Goal: Submit feedback/report problem: Submit feedback/report problem

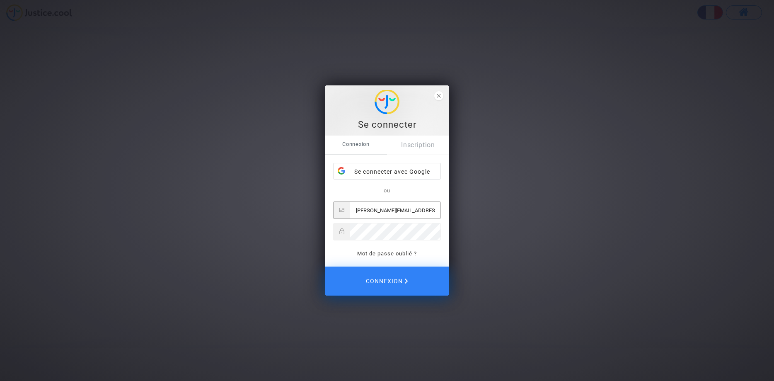
type input "[PERSON_NAME][EMAIL_ADDRESS][DOMAIN_NAME]"
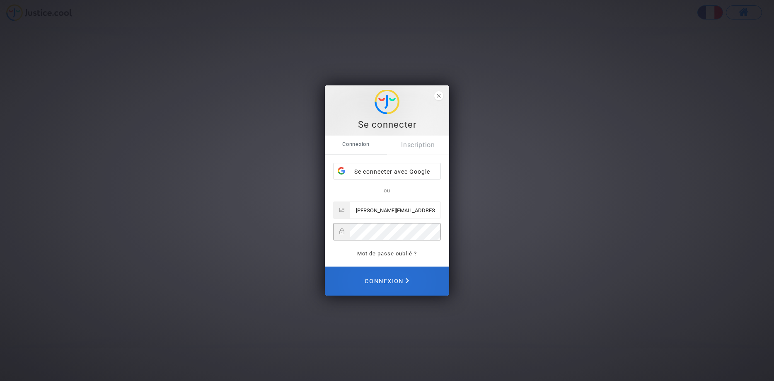
click at [388, 280] on span "Connexion" at bounding box center [387, 281] width 44 height 18
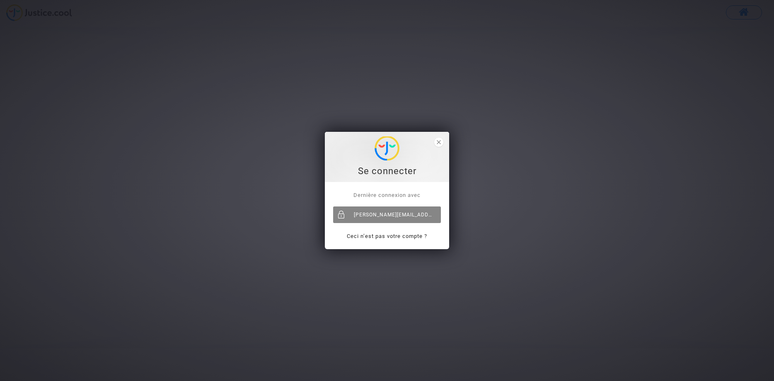
click at [383, 219] on div "[PERSON_NAME][EMAIL_ADDRESS][DOMAIN_NAME]" at bounding box center [387, 214] width 108 height 17
click at [386, 240] on p "Ceci n’est pas votre compte ?" at bounding box center [387, 236] width 108 height 10
click at [386, 238] on link "Ceci n’est pas votre compte ?" at bounding box center [387, 236] width 80 height 6
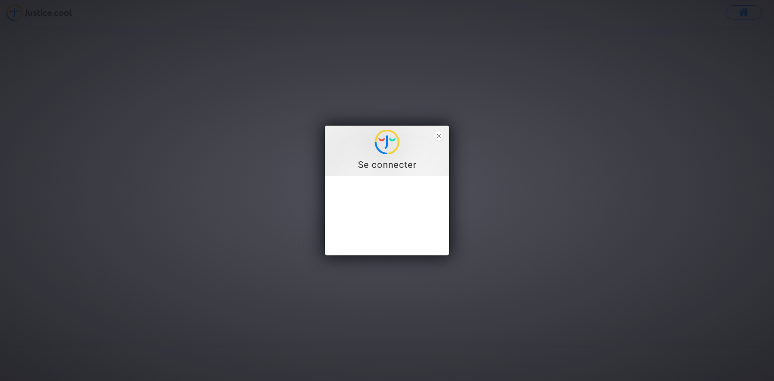
type input "[PERSON_NAME][EMAIL_ADDRESS][DOMAIN_NAME]"
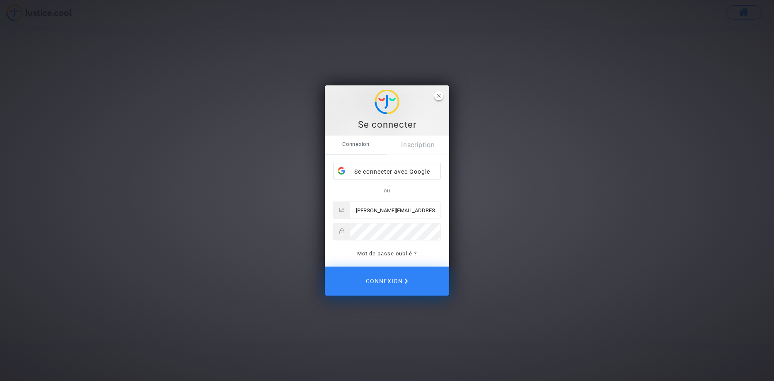
click at [439, 97] on icon "close" at bounding box center [439, 96] width 4 height 4
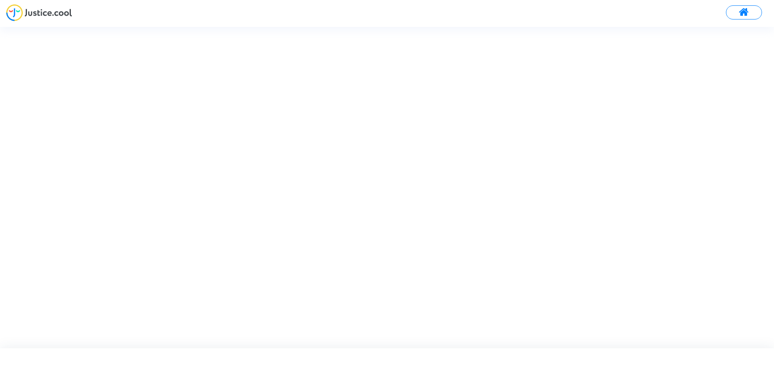
click at [55, 11] on img at bounding box center [39, 12] width 66 height 17
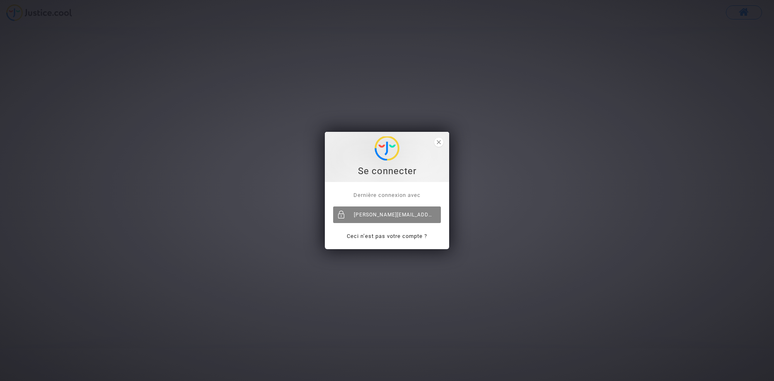
click at [378, 214] on div "[PERSON_NAME][EMAIL_ADDRESS][DOMAIN_NAME]" at bounding box center [387, 214] width 108 height 17
click at [355, 214] on div "[PERSON_NAME][EMAIL_ADDRESS][DOMAIN_NAME]" at bounding box center [387, 214] width 108 height 17
click at [409, 221] on div "[PERSON_NAME][EMAIL_ADDRESS][DOMAIN_NAME]" at bounding box center [387, 214] width 108 height 17
click at [752, 12] on div "Se connecter Dernière connexion avec [PERSON_NAME][EMAIL_ADDRESS][DOMAIN_NAME] …" at bounding box center [387, 190] width 774 height 381
click at [751, 12] on div "Se connecter Dernière connexion avec sylvain_jamet@yahoo.fr Ceci n’est pas votr…" at bounding box center [387, 190] width 774 height 381
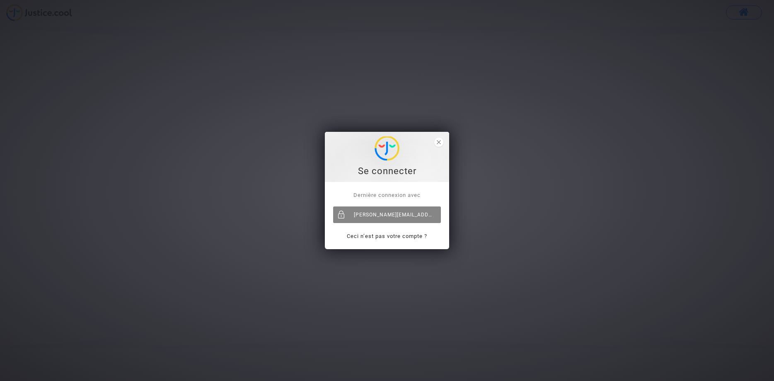
click at [420, 215] on div "[PERSON_NAME][EMAIL_ADDRESS][DOMAIN_NAME]" at bounding box center [387, 214] width 108 height 17
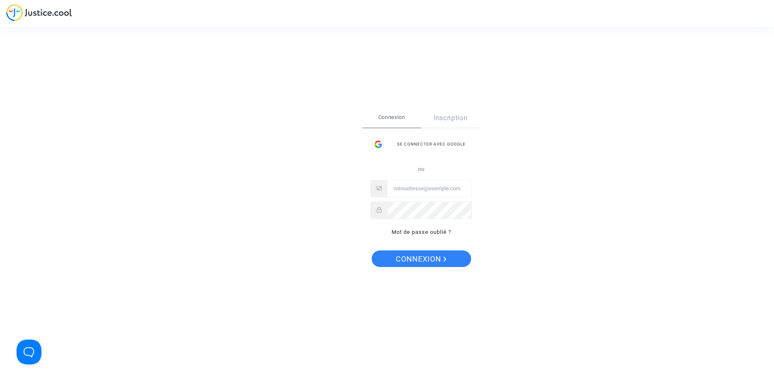
click at [435, 193] on input "Email" at bounding box center [429, 188] width 84 height 17
type input "[PERSON_NAME][EMAIL_ADDRESS][DOMAIN_NAME]"
click at [425, 257] on span "Connexion" at bounding box center [421, 258] width 51 height 17
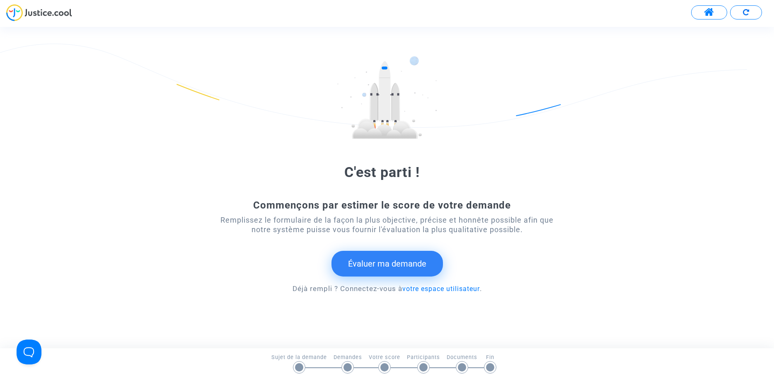
click at [387, 263] on button "Évaluer ma demande" at bounding box center [386, 264] width 111 height 26
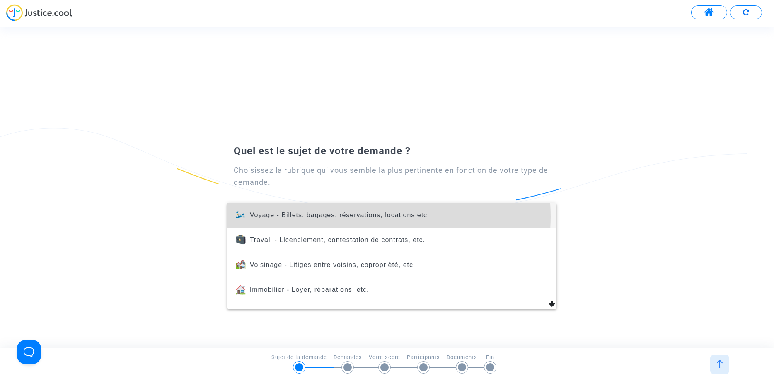
click at [332, 216] on span "Voyage - Billets, bagages, réservations, locations etc." at bounding box center [340, 214] width 180 height 7
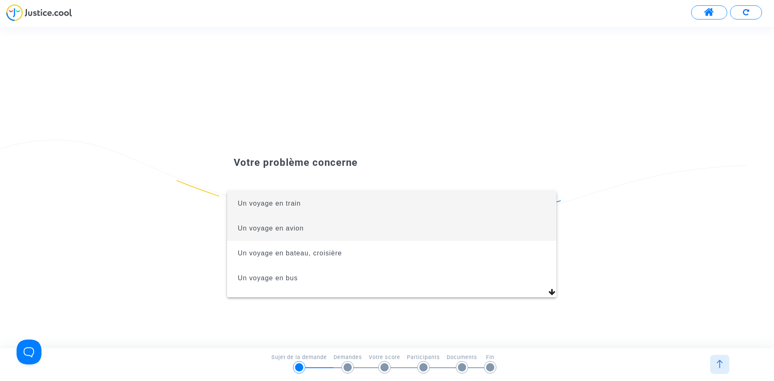
click at [301, 230] on span "Un voyage en avion" at bounding box center [271, 228] width 66 height 7
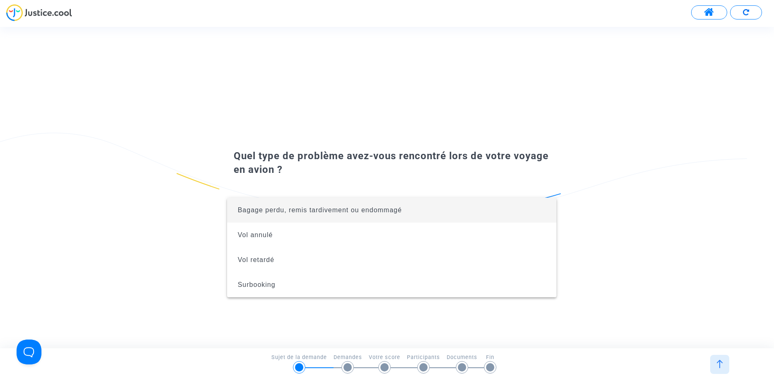
click at [299, 309] on div at bounding box center [387, 190] width 774 height 381
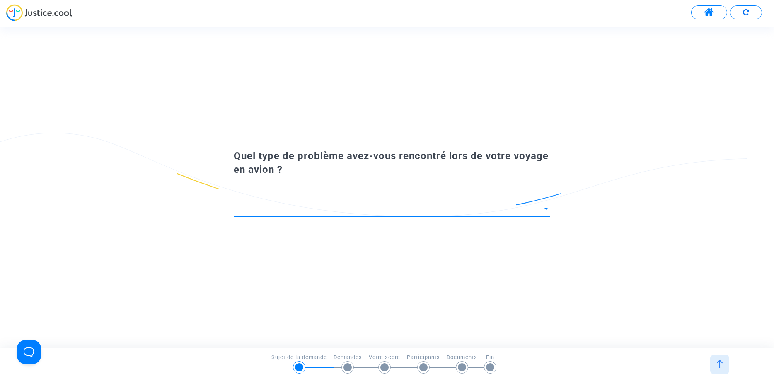
click at [310, 205] on span at bounding box center [388, 209] width 309 height 8
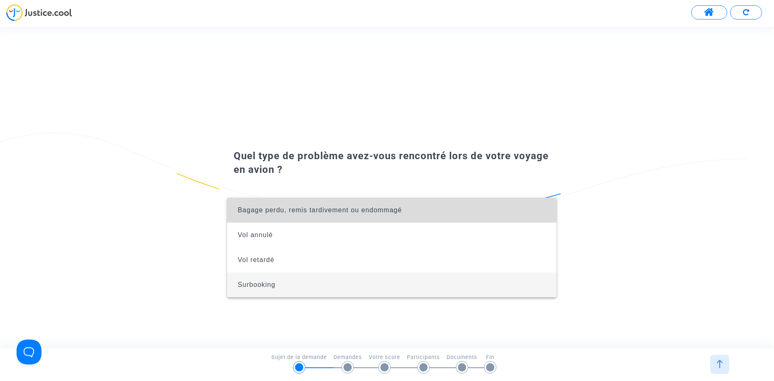
click at [300, 215] on span "Bagage perdu, remis tardivement ou endommagé" at bounding box center [392, 210] width 316 height 25
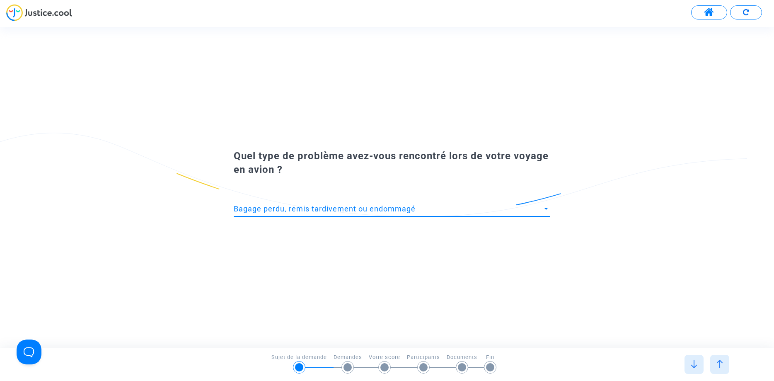
click at [339, 210] on span "Bagage perdu, remis tardivement ou endommagé" at bounding box center [325, 208] width 182 height 9
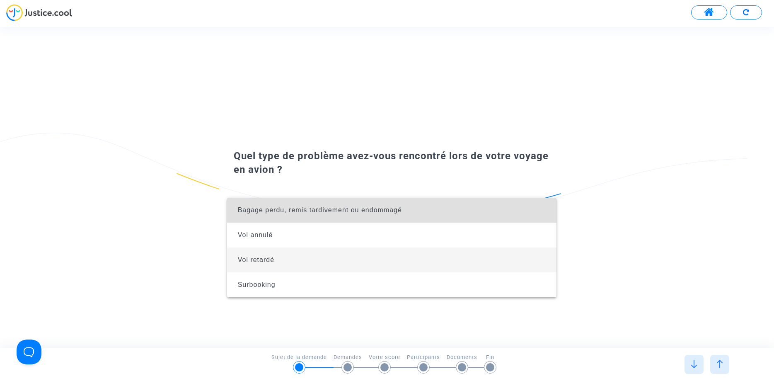
click at [286, 258] on span "Vol retardé" at bounding box center [392, 259] width 316 height 25
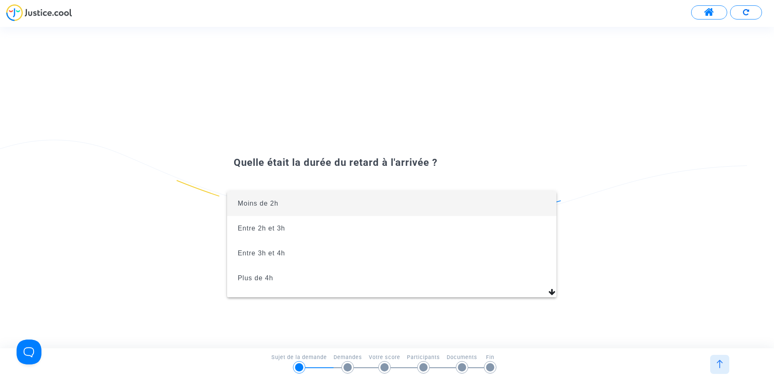
click at [605, 248] on div at bounding box center [387, 190] width 774 height 381
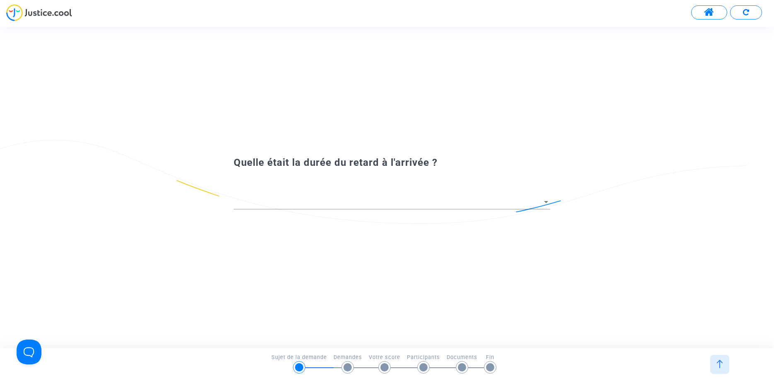
click at [725, 367] on div at bounding box center [719, 364] width 19 height 19
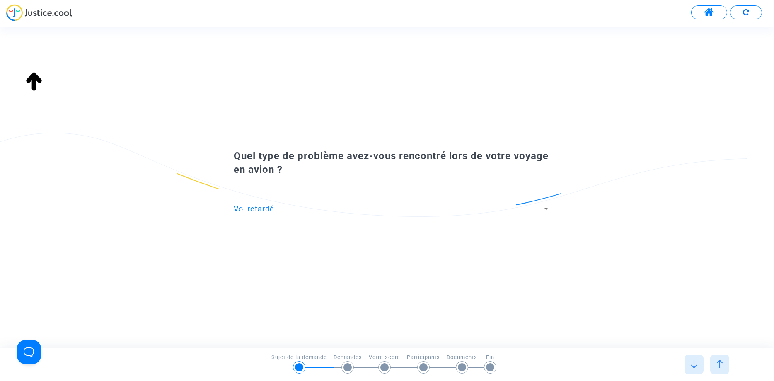
click at [721, 367] on img at bounding box center [719, 364] width 8 height 8
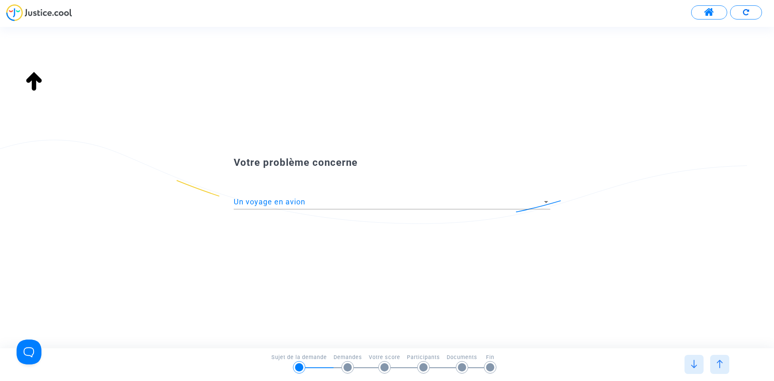
click at [305, 201] on div "Un voyage en avion" at bounding box center [388, 202] width 309 height 8
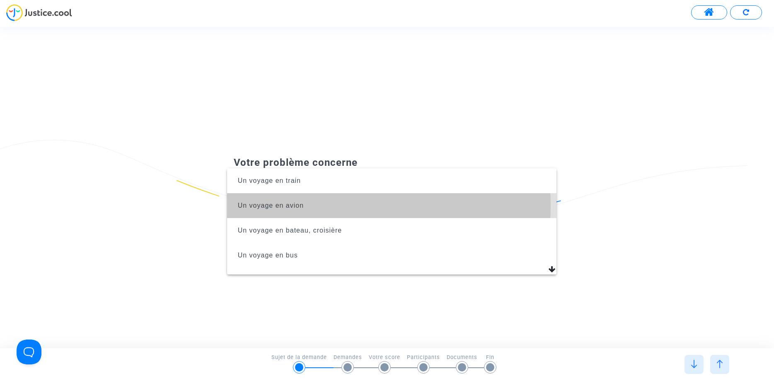
click at [273, 205] on span "Un voyage en avion" at bounding box center [271, 205] width 66 height 7
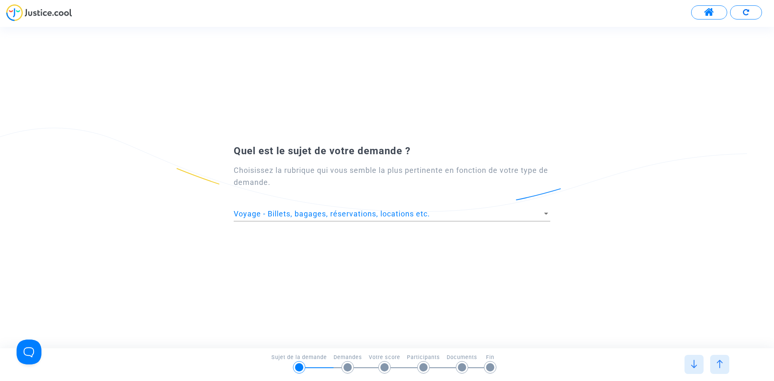
click at [493, 215] on div "Voyage - Billets, bagages, réservations, locations etc." at bounding box center [388, 214] width 309 height 8
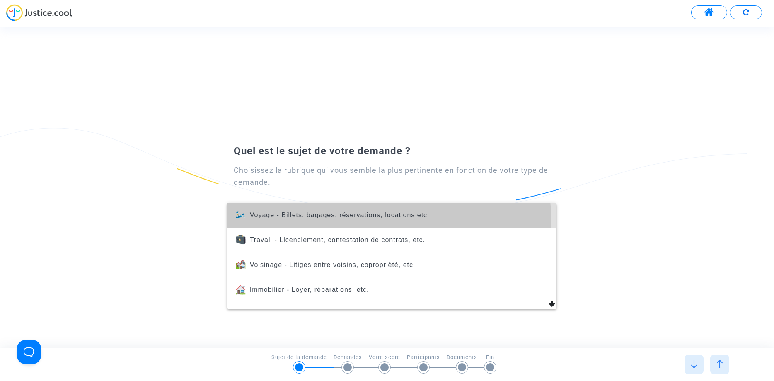
click at [324, 220] on span "Voyage - Billets, bagages, réservations, locations etc." at bounding box center [392, 215] width 316 height 25
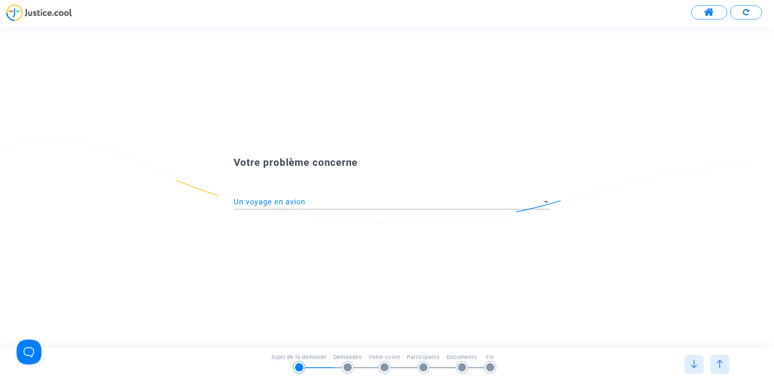
click at [695, 362] on img at bounding box center [694, 364] width 8 height 8
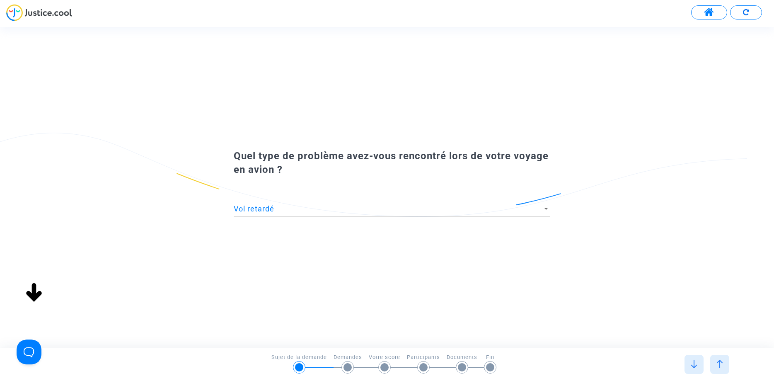
click at [543, 210] on div at bounding box center [545, 209] width 7 height 8
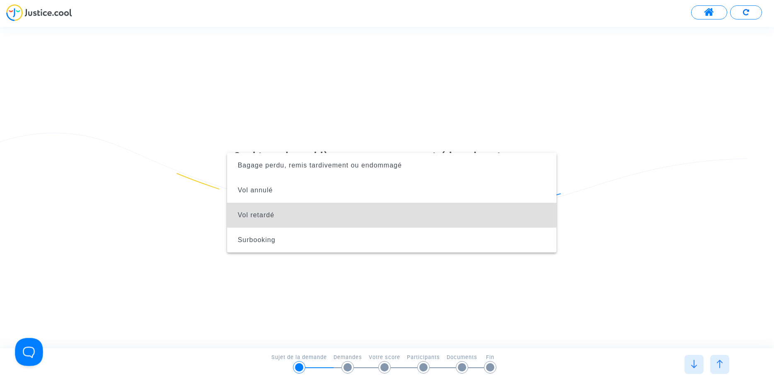
click at [33, 345] on button "Open Beacon popover" at bounding box center [27, 350] width 25 height 25
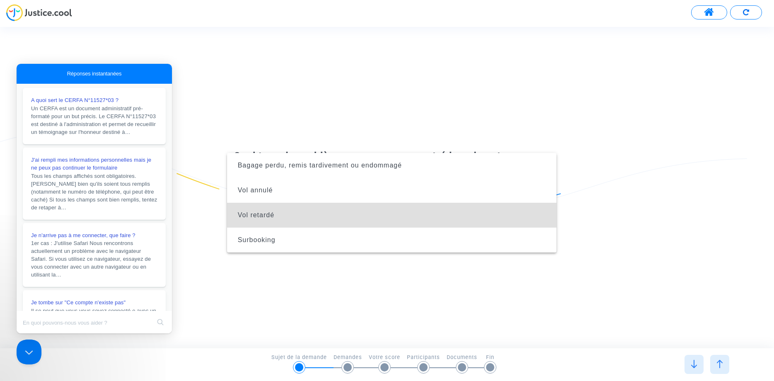
drag, startPoint x: 179, startPoint y: 230, endPoint x: 179, endPoint y: 236, distance: 5.8
click at [179, 236] on div at bounding box center [387, 190] width 774 height 381
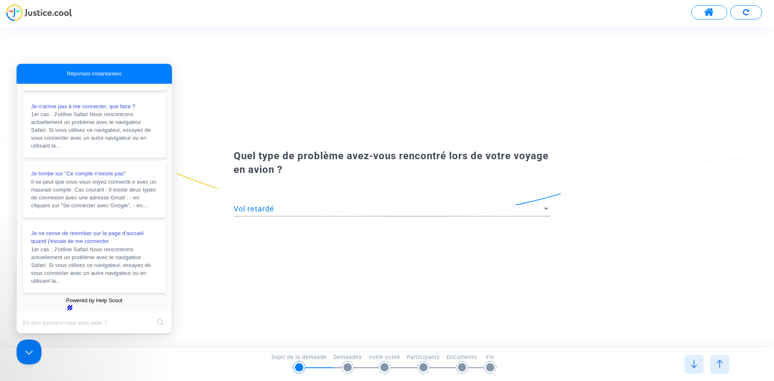
scroll to position [174, 0]
click at [282, 210] on div "Vol retardé" at bounding box center [388, 209] width 309 height 8
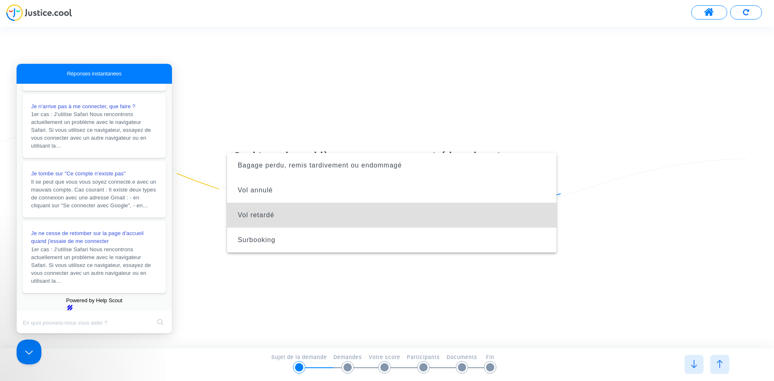
drag, startPoint x: 604, startPoint y: 240, endPoint x: 548, endPoint y: 250, distance: 56.8
click at [604, 240] on div at bounding box center [387, 190] width 774 height 381
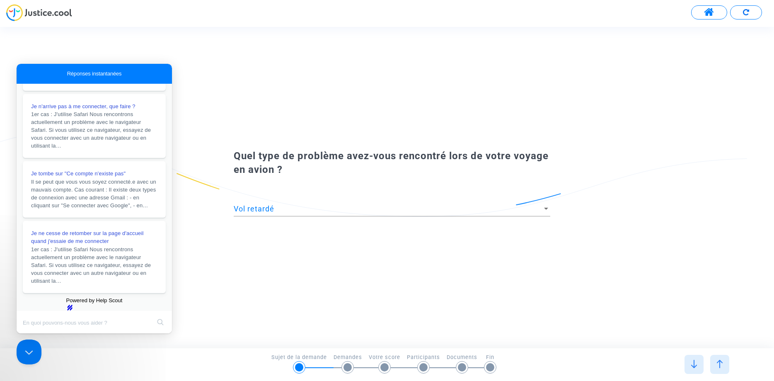
click at [80, 326] on input "Search Doc articles" at bounding box center [87, 322] width 128 height 17
type input "je ne trouve pas "frais supplémentaires" dans rubrique problème voyage en avion"
click button "search" at bounding box center [160, 321] width 13 height 13
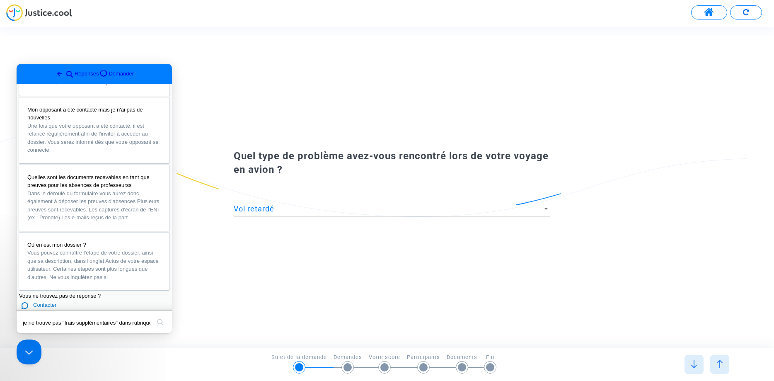
scroll to position [582, 0]
click at [698, 246] on div "Quel type de problème avez-vous rencontré lors de votre voyage en avion ? Vol r…" at bounding box center [387, 187] width 774 height 321
click at [546, 208] on div at bounding box center [546, 209] width 4 height 2
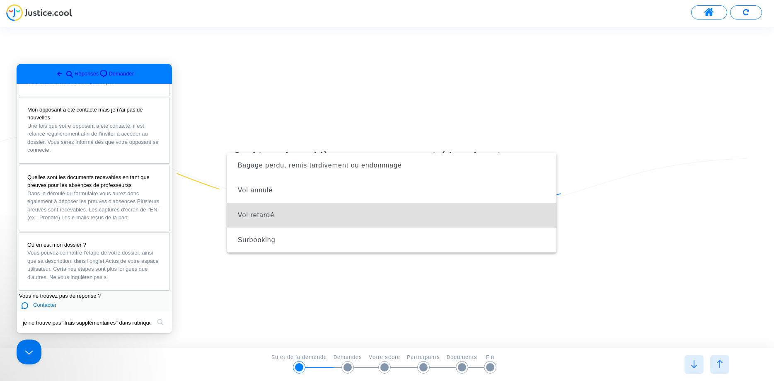
click at [648, 220] on div at bounding box center [387, 190] width 774 height 381
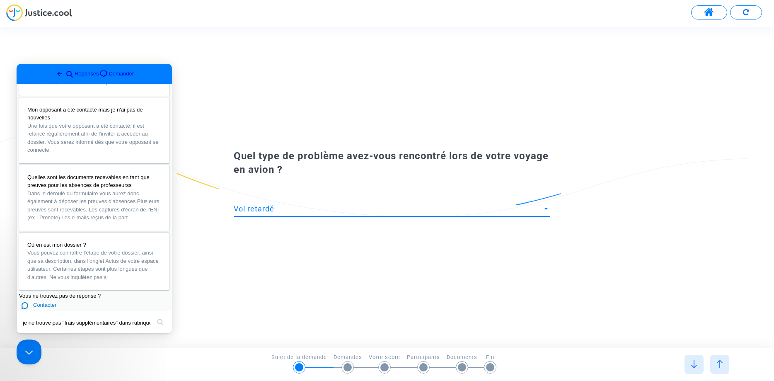
click at [502, 208] on div "Vol retardé" at bounding box center [388, 209] width 309 height 8
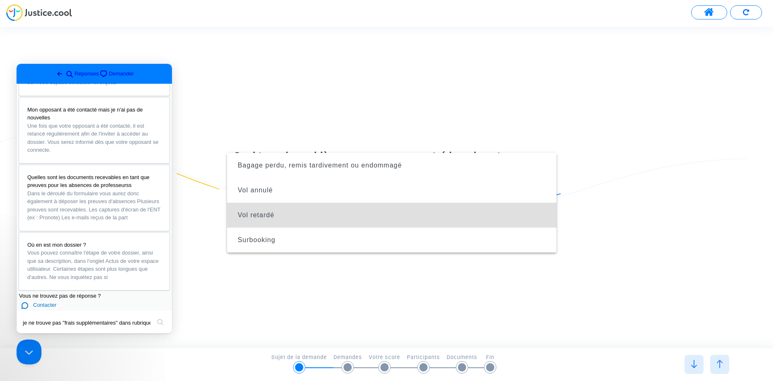
click at [206, 224] on div at bounding box center [387, 190] width 774 height 381
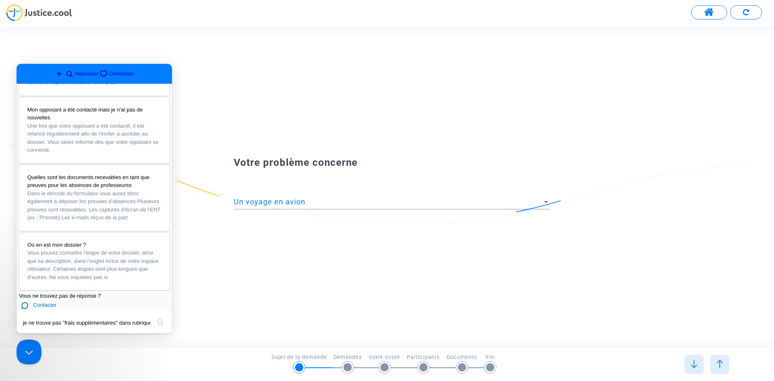
click at [693, 365] on img at bounding box center [694, 364] width 8 height 8
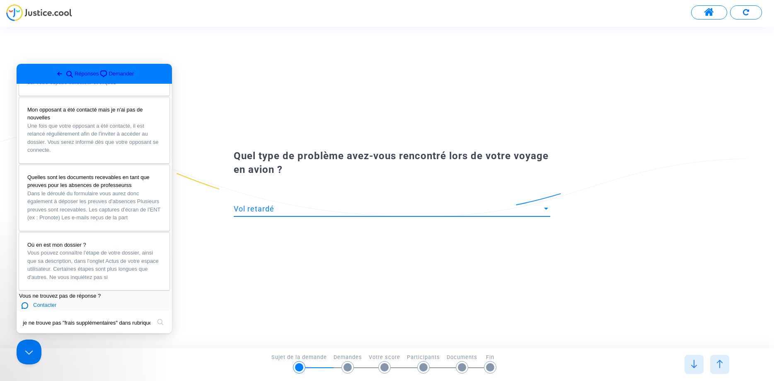
click at [471, 208] on div "Vol retardé" at bounding box center [388, 209] width 309 height 8
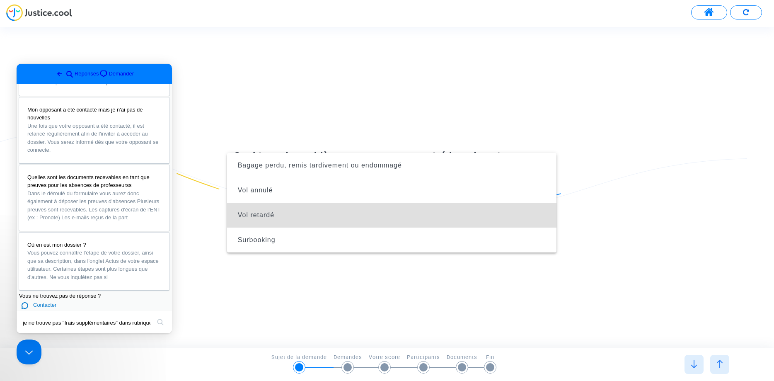
click at [321, 288] on div at bounding box center [387, 190] width 774 height 381
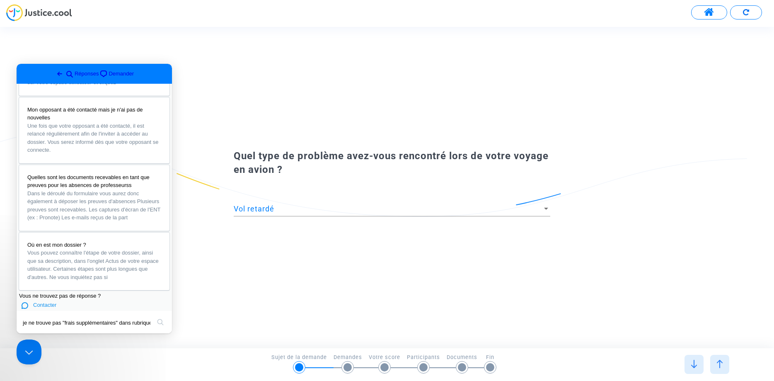
click at [51, 302] on span "Contacter" at bounding box center [44, 305] width 23 height 6
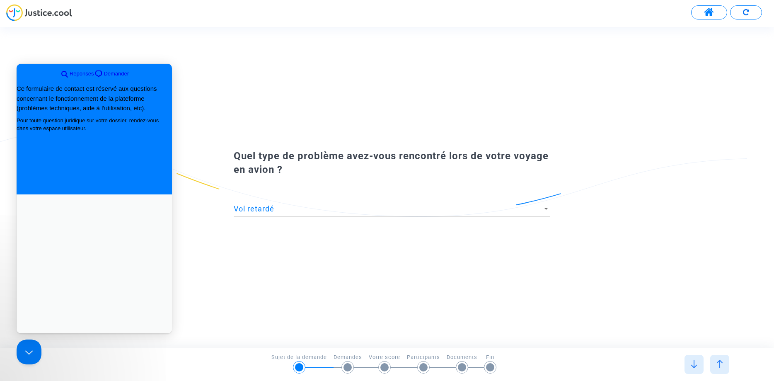
scroll to position [0, 0]
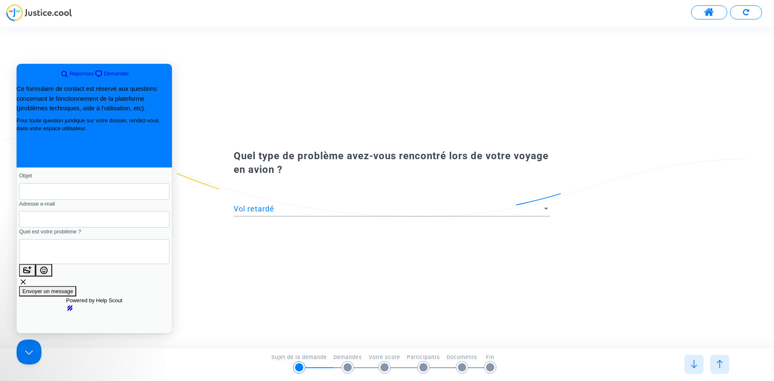
click at [707, 12] on span at bounding box center [709, 12] width 10 height 11
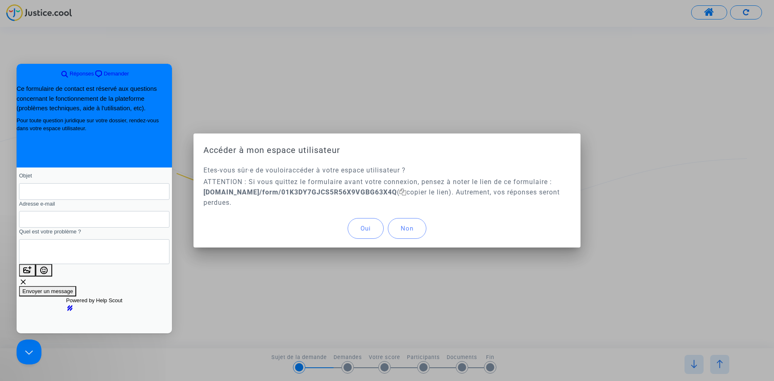
click at [371, 227] on span "Oui" at bounding box center [365, 228] width 10 height 7
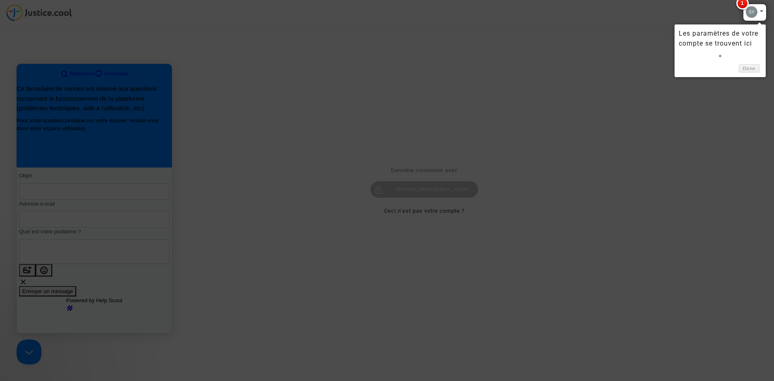
click at [558, 196] on div at bounding box center [387, 190] width 774 height 381
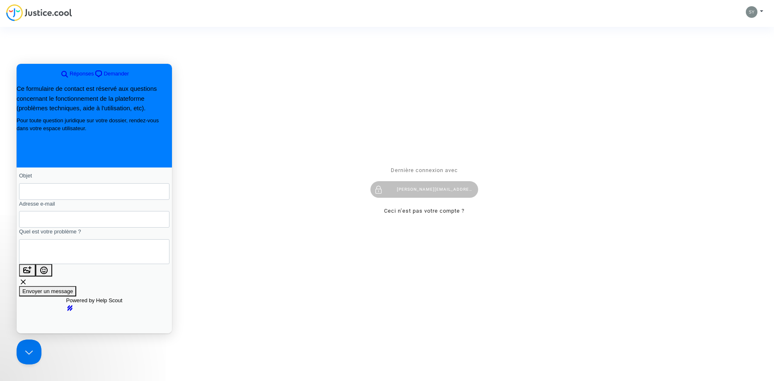
click at [56, 193] on input "Objet" at bounding box center [94, 191] width 137 height 15
type input "RYANAIR, frais de checkin"
click at [140, 222] on input "Adresse e-mail" at bounding box center [94, 219] width 137 height 15
type input "[PERSON_NAME][EMAIL_ADDRESS][DOMAIN_NAME]"
click at [77, 261] on textarea "Quel est votre problème ?" at bounding box center [63, 251] width 75 height 23
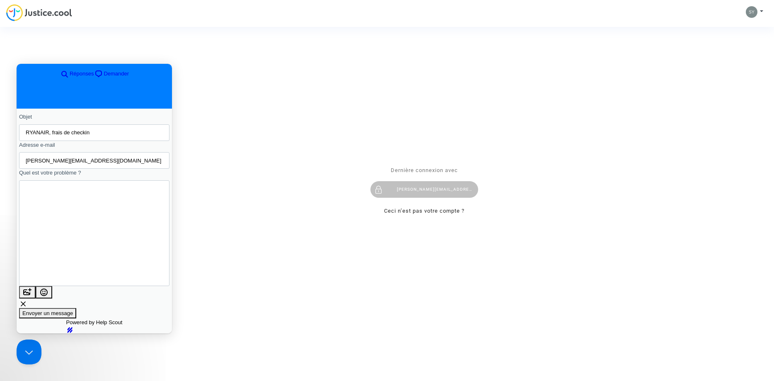
scroll to position [72, 0]
type textarea "Bonjour, j'ai été orienté vers vous par l'agence OPODO, qui me dit que vous tra…"
click at [73, 310] on span "Envoyer un message" at bounding box center [47, 313] width 51 height 6
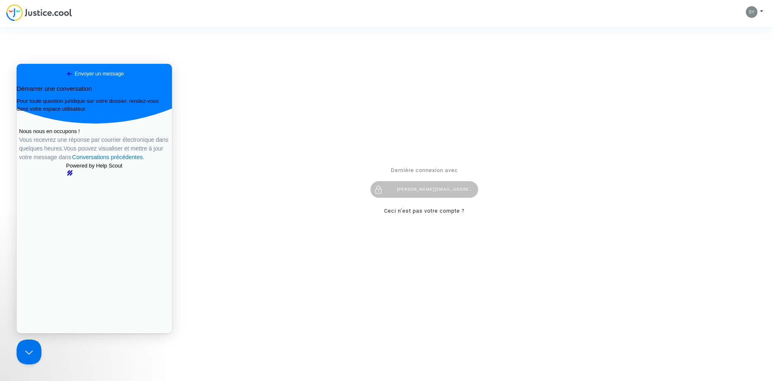
click at [751, 13] on div "Se connecter Dernière connexion avec sylvain_jamet@yahoo.fr Ceci n’est pas votr…" at bounding box center [387, 190] width 774 height 381
click at [761, 11] on div "Se connecter Dernière connexion avec sylvain_jamet@yahoo.fr Ceci n’est pas votr…" at bounding box center [387, 190] width 774 height 381
